Goal: Task Accomplishment & Management: Use online tool/utility

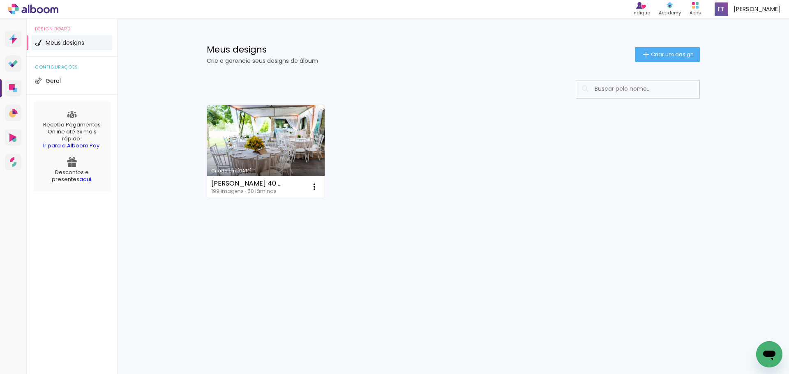
click at [242, 131] on link "Criado em [DATE]" at bounding box center [266, 151] width 118 height 93
